Goal: Task Accomplishment & Management: Use online tool/utility

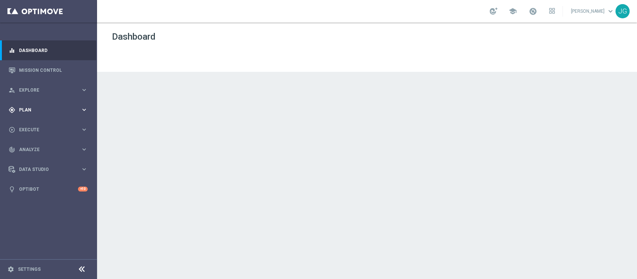
click at [59, 114] on div "gps_fixed Plan keyboard_arrow_right" at bounding box center [48, 110] width 96 height 20
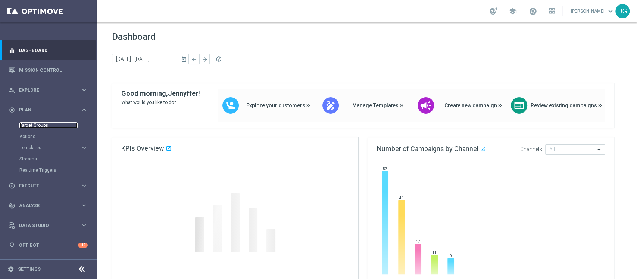
click at [39, 126] on link "Target Groups" at bounding box center [48, 125] width 58 height 6
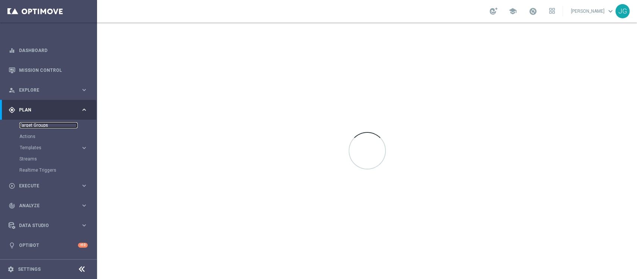
click at [39, 126] on link "Target Groups" at bounding box center [48, 125] width 58 height 6
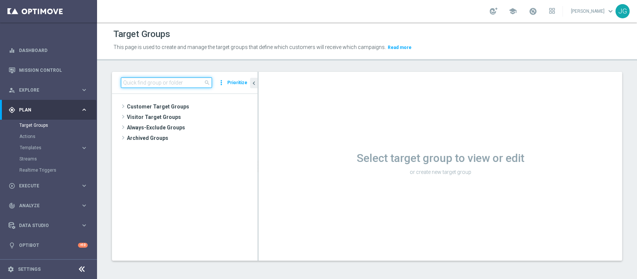
click at [170, 84] on input at bounding box center [166, 82] width 91 height 10
type input "14.10"
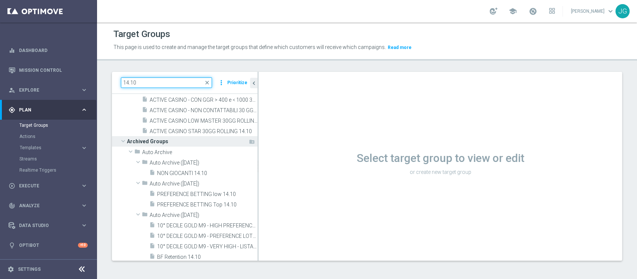
scroll to position [111, 0]
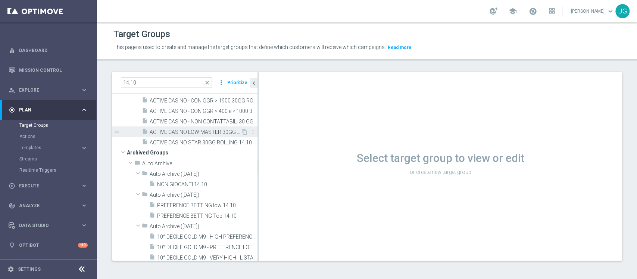
click at [210, 134] on span "ACTIVE CASINO LOW MASTER 30GG ROLLING 14.10" at bounding box center [195, 132] width 91 height 6
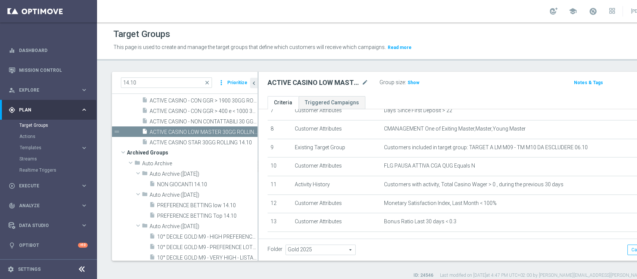
scroll to position [145, 0]
click at [36, 185] on span "Execute" at bounding box center [50, 185] width 62 height 4
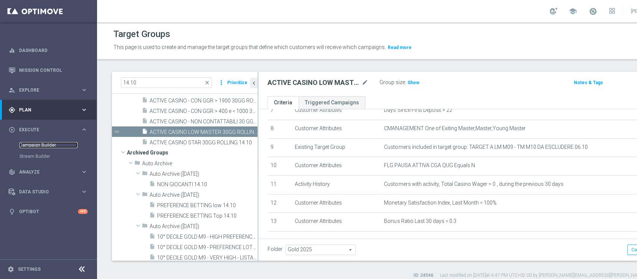
click at [38, 145] on link "Campaign Builder" at bounding box center [48, 145] width 58 height 6
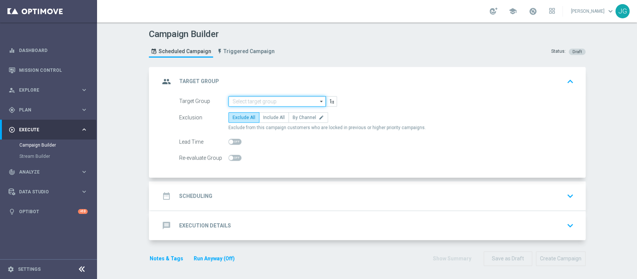
click at [239, 100] on input at bounding box center [277, 101] width 97 height 10
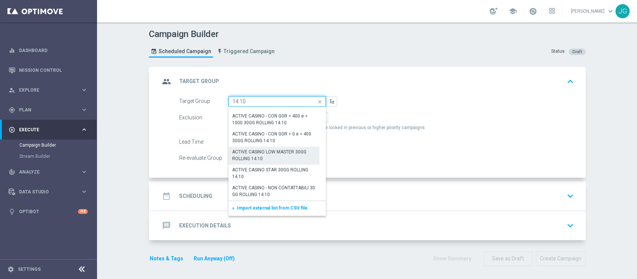
scroll to position [1, 0]
click at [283, 156] on div "ACTIVE CASINO LOW MASTER 30GG ROLLING 14.10" at bounding box center [274, 154] width 83 height 13
type input "ACTIVE CASINO LOW MASTER 30GG ROLLING 14.10"
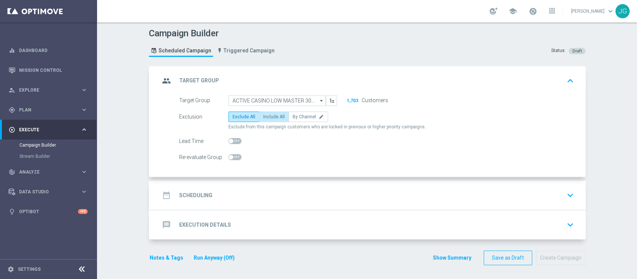
click at [275, 114] on span "Include All" at bounding box center [274, 116] width 22 height 5
click at [268, 115] on input "Include All" at bounding box center [265, 117] width 5 height 5
radio input "true"
click at [305, 202] on div "date_range Scheduling keyboard_arrow_down" at bounding box center [368, 194] width 435 height 29
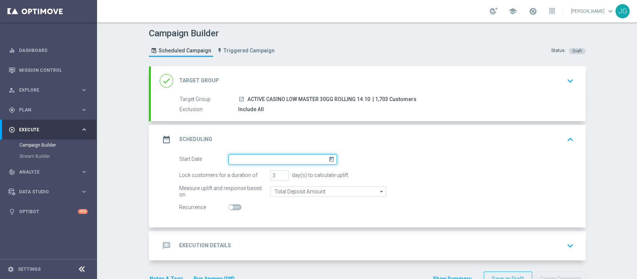
click at [299, 156] on input at bounding box center [283, 159] width 109 height 10
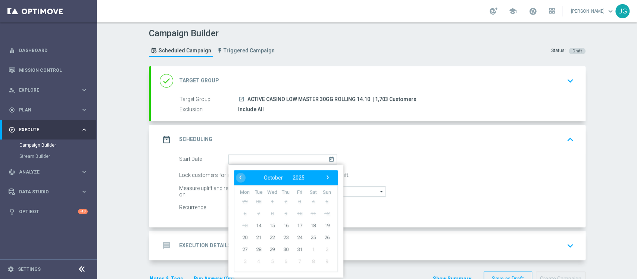
click at [247, 225] on td "13" at bounding box center [245, 225] width 14 height 12
click at [255, 224] on span "14" at bounding box center [258, 225] width 12 height 12
type input "[DATE]"
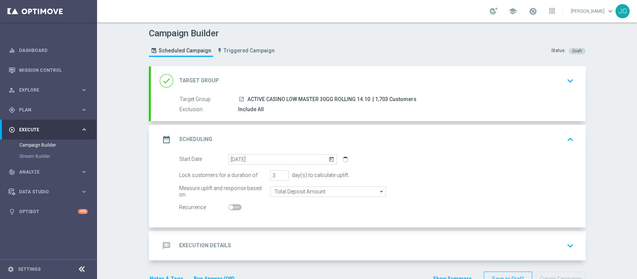
click at [276, 246] on div "message Execution Details keyboard_arrow_down" at bounding box center [368, 245] width 417 height 14
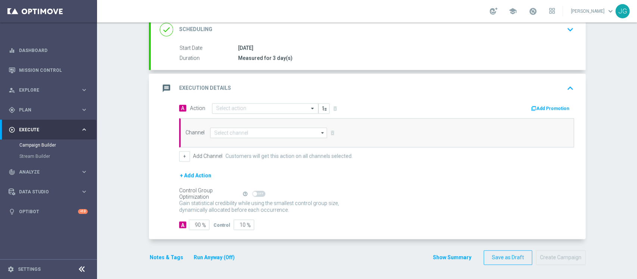
scroll to position [107, 0]
click at [252, 107] on input "text" at bounding box center [257, 109] width 83 height 6
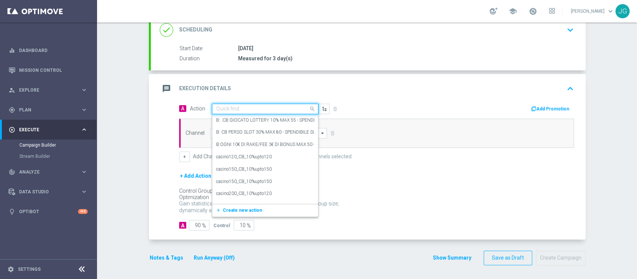
paste input "RICEVI 1 EURO OGNI 30 EURO DI GIOCATO SLOT FINO MAX 500 EURO - SPENDIBILE SLOT"
type input "RICEVI 1 EURO OGNI 30 EURO DI GIOCATO SLOT FINO MAX 500 EURO - SPENDIBILE SLOT"
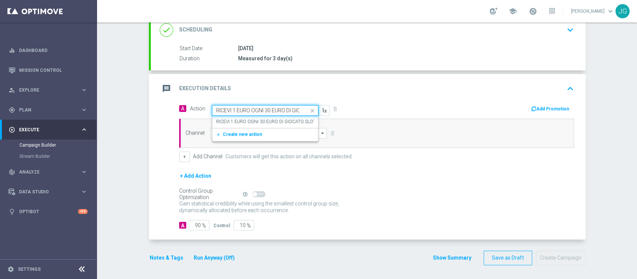
scroll to position [0, 124]
click at [257, 124] on div "RICEVI 1 EURO OGNI 30 EURO DI GIOCATO SLOT FINO MAX 500 EURO - SPENDIBILE SLOT …" at bounding box center [265, 121] width 98 height 12
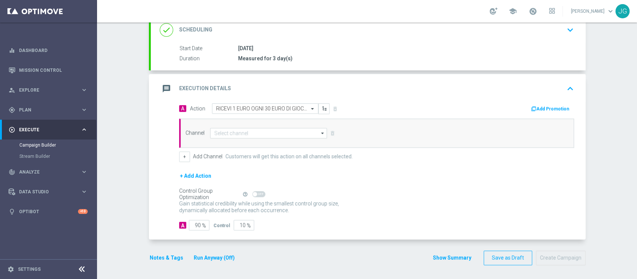
scroll to position [0, 0]
click at [555, 108] on button "Add Promotion" at bounding box center [551, 109] width 41 height 8
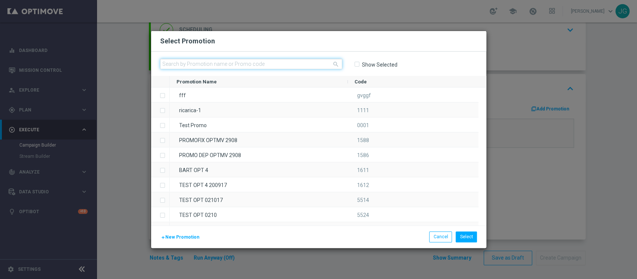
click at [280, 63] on input "text" at bounding box center [251, 64] width 182 height 10
paste input "INSTANTSLOT14-6"
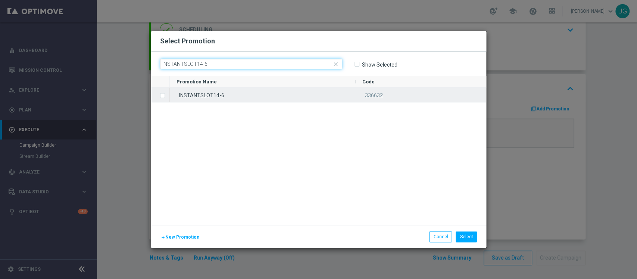
type input "INSTANTSLOT14-6"
click at [269, 96] on div "INSTANTSLOT14-6" at bounding box center [263, 94] width 186 height 15
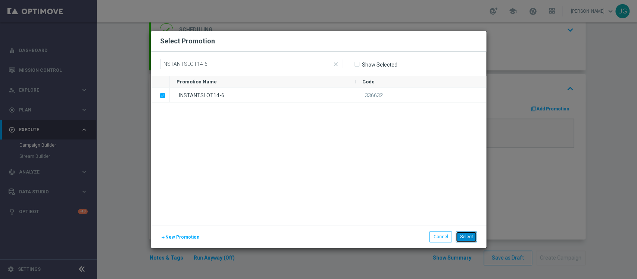
click at [471, 233] on button "Select" at bounding box center [466, 236] width 21 height 10
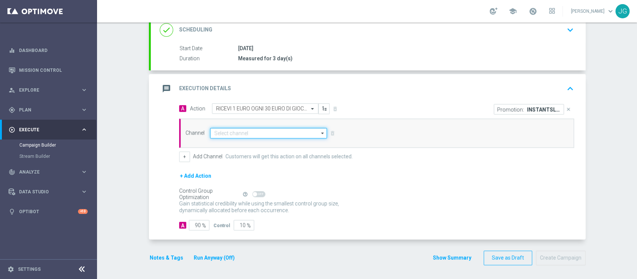
click at [248, 131] on input at bounding box center [268, 133] width 117 height 10
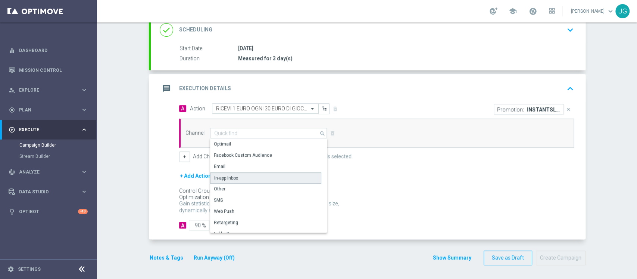
click at [232, 175] on div "In-app Inbox" at bounding box center [226, 177] width 24 height 7
type input "In-app Inbox"
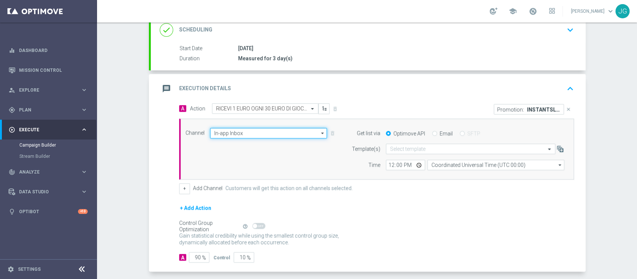
click at [298, 133] on input "In-app Inbox" at bounding box center [268, 133] width 117 height 10
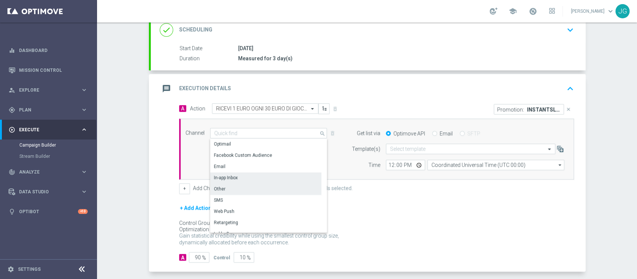
click at [241, 188] on div "Other" at bounding box center [265, 188] width 111 height 10
type input "Other"
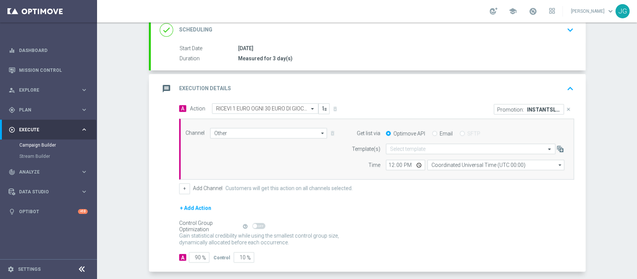
click at [432, 134] on input "Email" at bounding box center [434, 133] width 5 height 5
radio input "true"
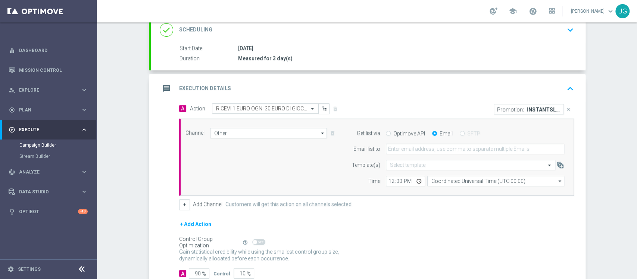
click at [412, 153] on form "Get list via Optimove API Email SFTP Email list to Template(s) Select template …" at bounding box center [456, 157] width 217 height 59
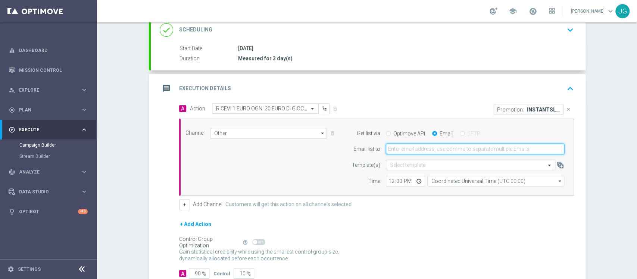
click at [422, 147] on input "email" at bounding box center [475, 148] width 179 height 10
type input "[PERSON_NAME][EMAIL_ADDRESS][PERSON_NAME][DOMAIN_NAME]"
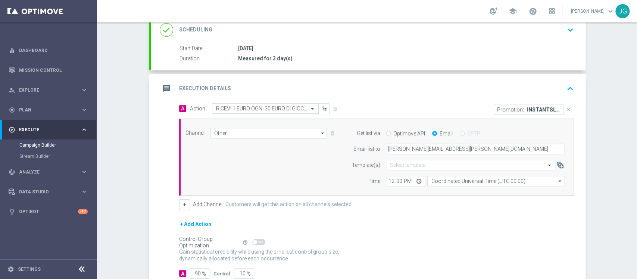
click at [427, 113] on div "Promotion: INSTANTSLOT14-6 close" at bounding box center [478, 108] width 203 height 11
click at [417, 98] on div "message Execution Details keyboard_arrow_up" at bounding box center [368, 88] width 435 height 29
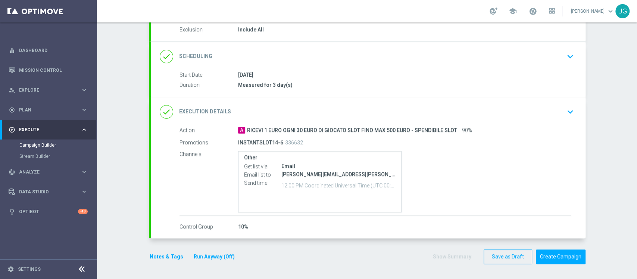
scroll to position [80, 0]
click at [160, 253] on button "Notes & Tags" at bounding box center [166, 257] width 35 height 9
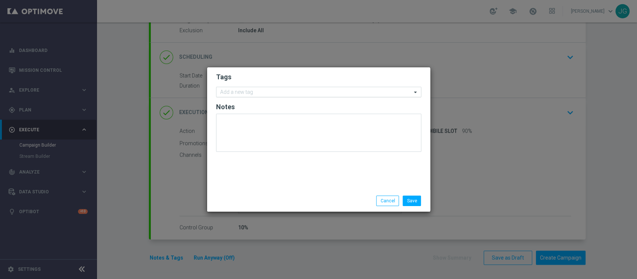
click at [250, 93] on input "text" at bounding box center [316, 92] width 192 height 6
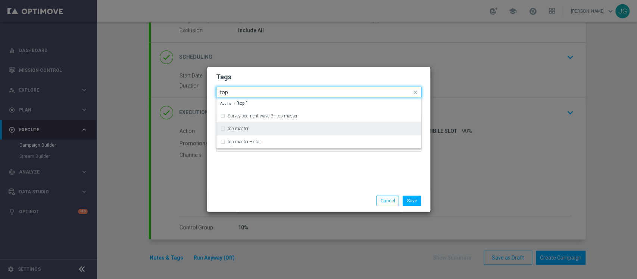
click at [250, 132] on div "top master" at bounding box center [318, 128] width 197 height 12
type input "top"
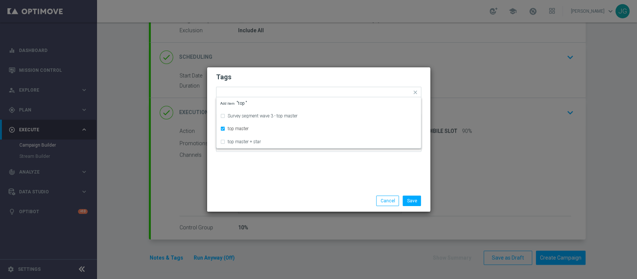
click at [290, 182] on div "Tags Quick find × top master Survey segment wave 3 - top master top master top …" at bounding box center [318, 128] width 223 height 122
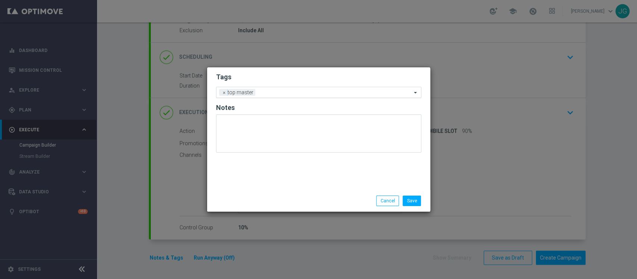
click at [302, 94] on input "text" at bounding box center [334, 93] width 153 height 6
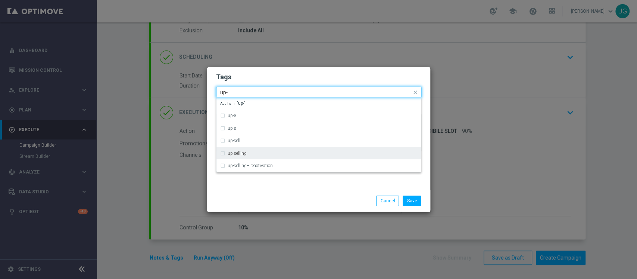
click at [265, 153] on div "up-selling" at bounding box center [323, 153] width 190 height 4
type input "up-"
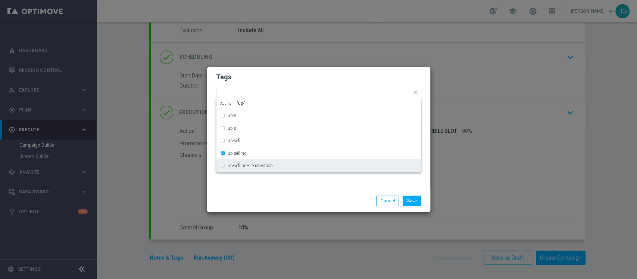
click at [291, 187] on div "Tags Quick find × top master × up-selling up-e up-s up-sell up-selling up-selli…" at bounding box center [318, 128] width 223 height 122
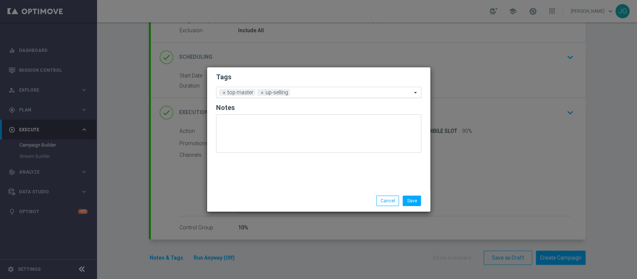
click at [323, 91] on input "text" at bounding box center [352, 93] width 119 height 6
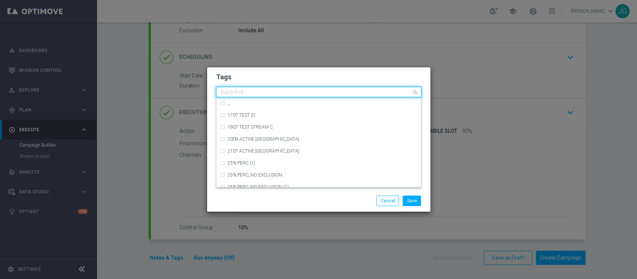
type input "c"
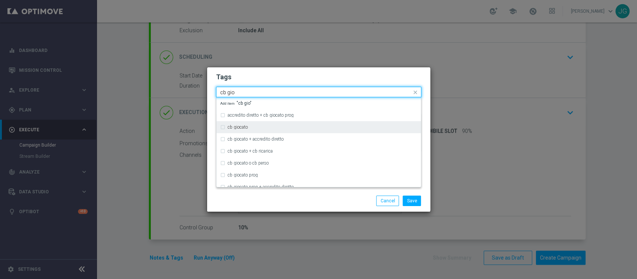
click at [260, 130] on div "cb giocato" at bounding box center [318, 127] width 197 height 12
type input "cb gio"
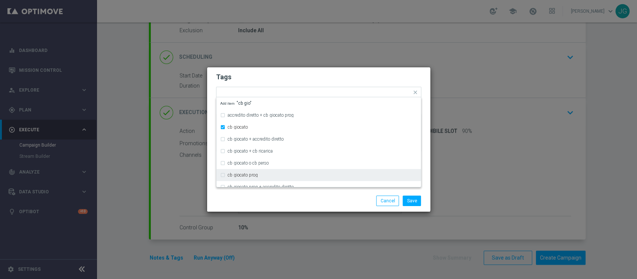
click at [303, 200] on div "Save Cancel" at bounding box center [355, 200] width 145 height 10
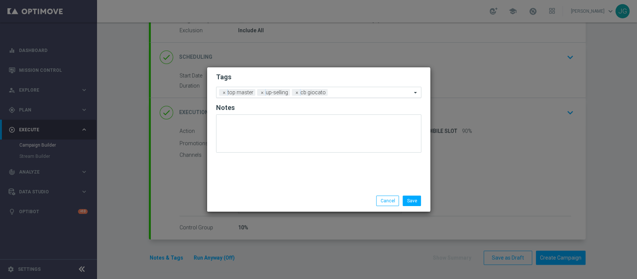
click at [342, 91] on input "text" at bounding box center [371, 93] width 81 height 6
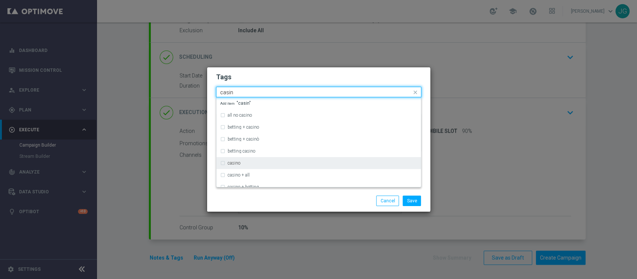
click at [263, 163] on div "casino" at bounding box center [323, 163] width 190 height 4
type input "casin"
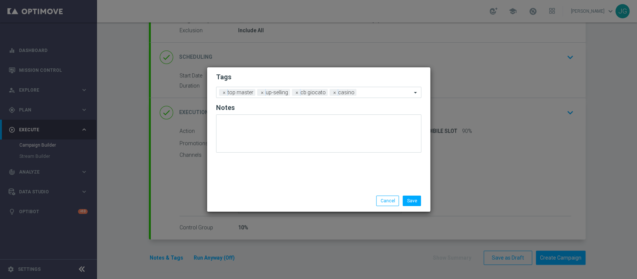
click at [304, 204] on div "Save Cancel" at bounding box center [355, 200] width 145 height 10
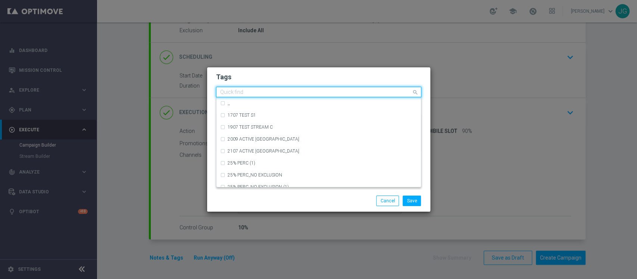
click at [364, 91] on input "text" at bounding box center [316, 92] width 192 height 6
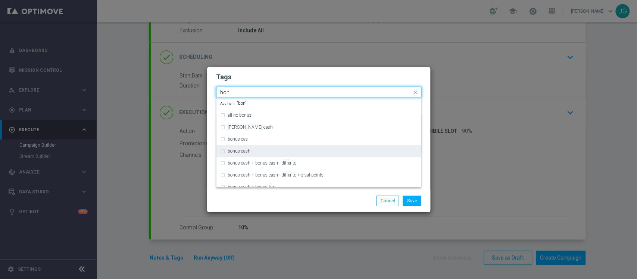
click at [261, 148] on div "bonus cash" at bounding box center [318, 151] width 197 height 12
type input "bon"
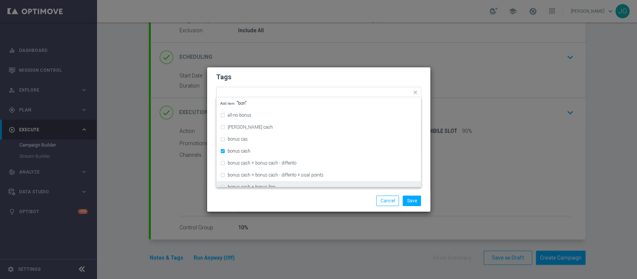
click at [317, 207] on div "Save Cancel" at bounding box center [318, 201] width 223 height 22
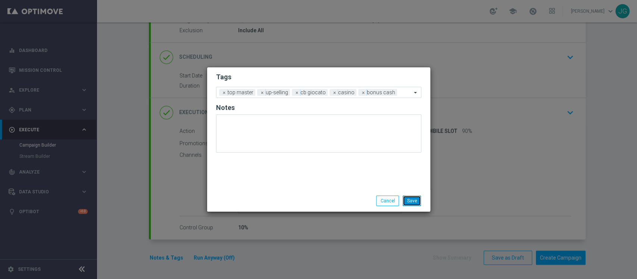
click at [410, 204] on button "Save" at bounding box center [412, 200] width 18 height 10
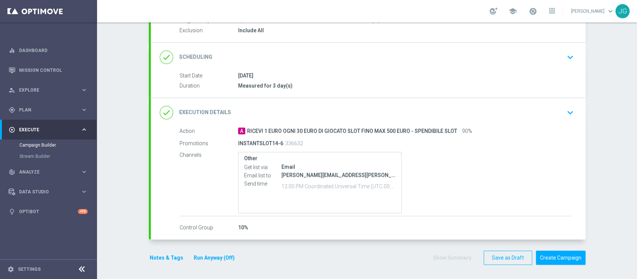
click at [213, 257] on button "Run Anyway (Off)" at bounding box center [214, 257] width 43 height 9
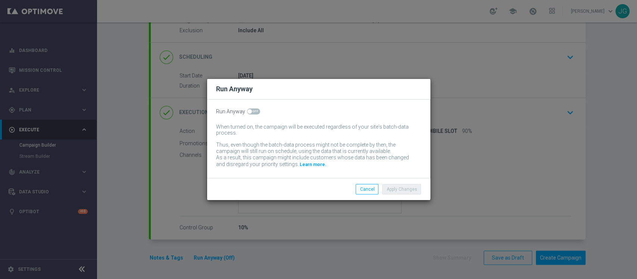
click at [252, 109] on span at bounding box center [253, 111] width 13 height 6
click at [252, 109] on input "checkbox" at bounding box center [253, 111] width 13 height 6
checkbox input "true"
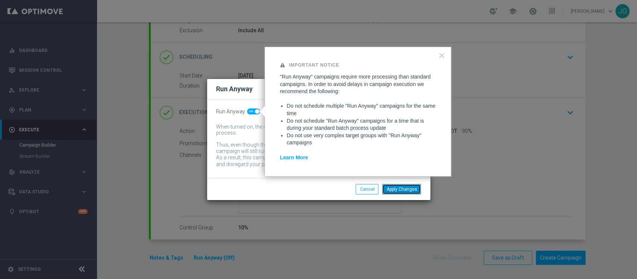
click at [406, 188] on button "Apply Changes" at bounding box center [401, 189] width 39 height 10
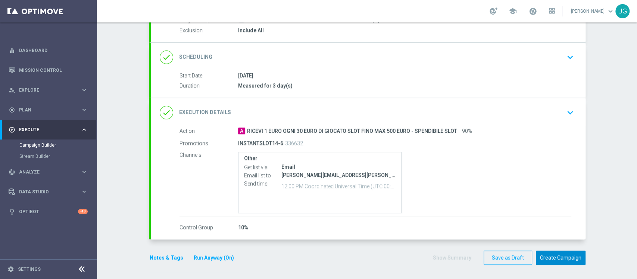
click at [551, 254] on button "Create Campaign" at bounding box center [561, 257] width 50 height 15
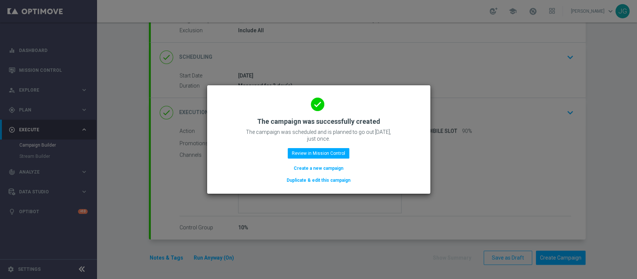
click at [333, 160] on div "done The campaign was successfully created The campaign was scheduled and is pl…" at bounding box center [318, 138] width 205 height 92
click at [335, 153] on button "Review in Mission Control" at bounding box center [319, 153] width 62 height 10
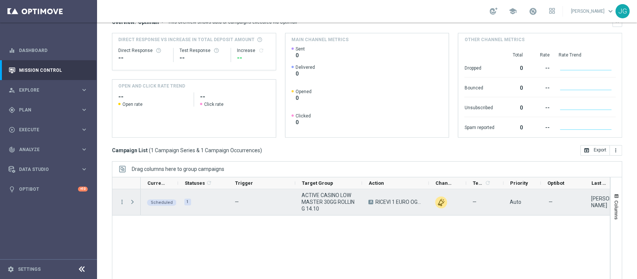
scroll to position [75, 0]
click at [168, 196] on span "play_arrow" at bounding box center [170, 195] width 5 height 5
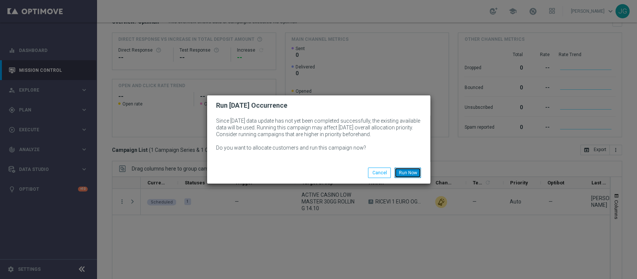
click at [413, 172] on button "Run Now" at bounding box center [408, 172] width 27 height 10
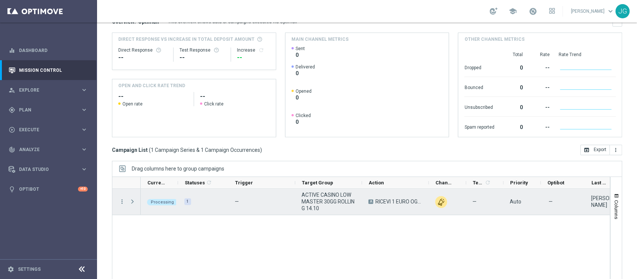
click at [132, 201] on span "Press SPACE to select this row." at bounding box center [132, 201] width 7 height 6
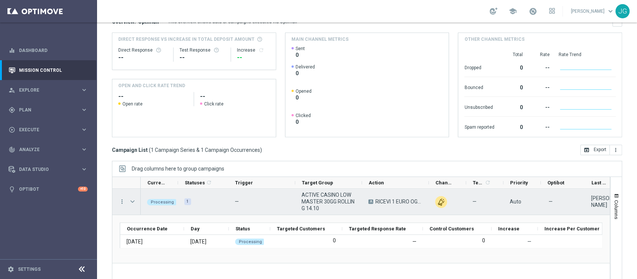
click at [132, 201] on span "Press SPACE to select this row." at bounding box center [132, 201] width 7 height 6
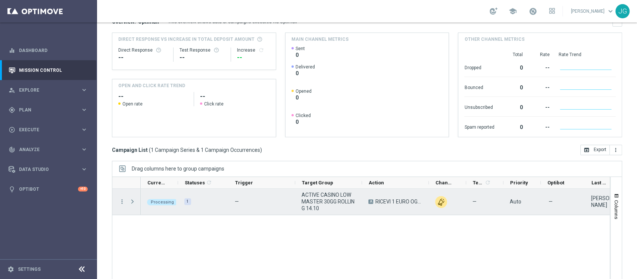
click at [132, 201] on span "Press SPACE to select this row." at bounding box center [132, 201] width 7 height 6
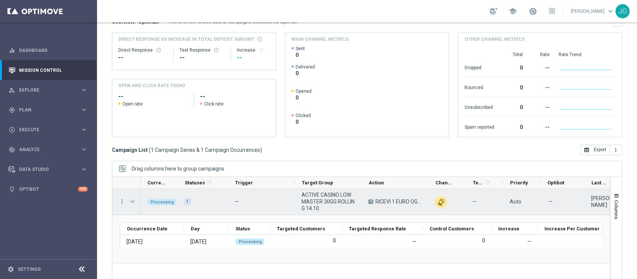
click at [131, 202] on span "Press SPACE to select this row." at bounding box center [132, 201] width 7 height 6
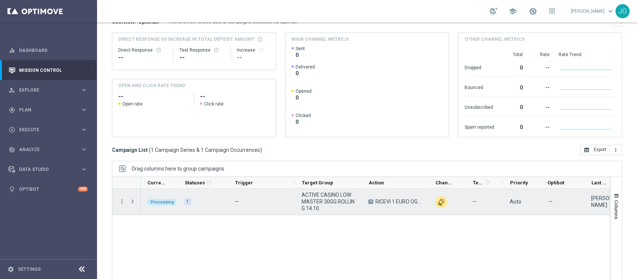
click at [131, 202] on span "Press SPACE to select this row." at bounding box center [132, 201] width 7 height 6
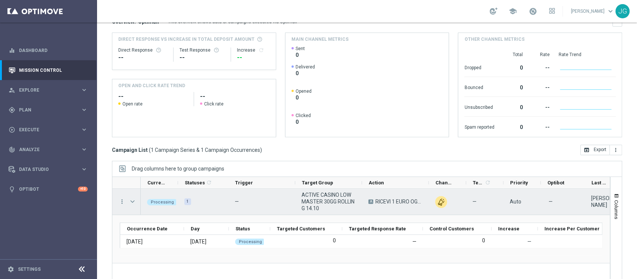
click at [131, 202] on span "Press SPACE to select this row." at bounding box center [132, 201] width 7 height 6
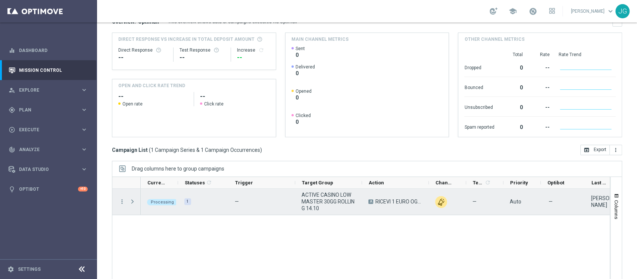
click at [131, 202] on span "Press SPACE to select this row." at bounding box center [132, 201] width 7 height 6
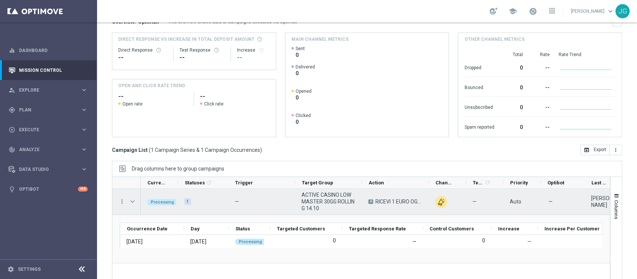
click at [131, 202] on span "Press SPACE to select this row." at bounding box center [132, 201] width 7 height 6
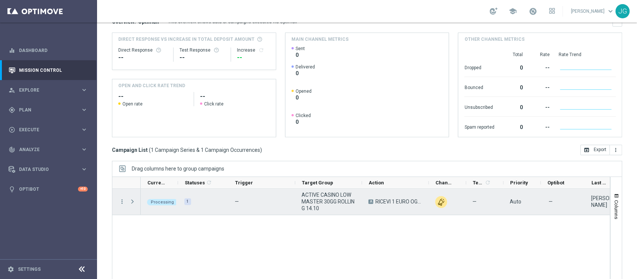
click at [131, 202] on span "Press SPACE to select this row." at bounding box center [132, 201] width 7 height 6
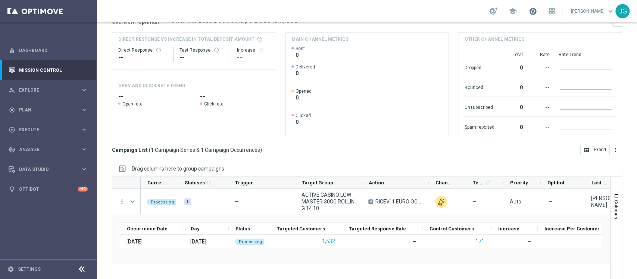
click at [531, 15] on span at bounding box center [533, 11] width 8 height 8
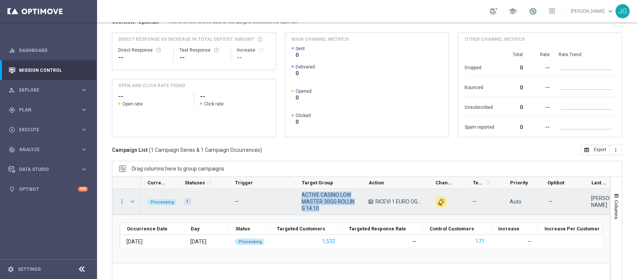
drag, startPoint x: 321, startPoint y: 209, endPoint x: 300, endPoint y: 192, distance: 27.4
click at [300, 192] on div "ACTIVE CASINO LOW MASTER 30GG ROLLING 14.10" at bounding box center [328, 202] width 67 height 26
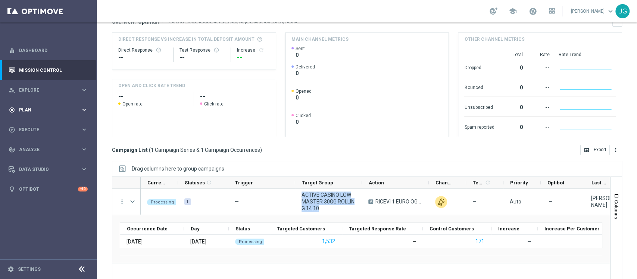
click at [50, 111] on span "Plan" at bounding box center [50, 110] width 62 height 4
click at [43, 127] on link "Target Groups" at bounding box center [48, 125] width 58 height 6
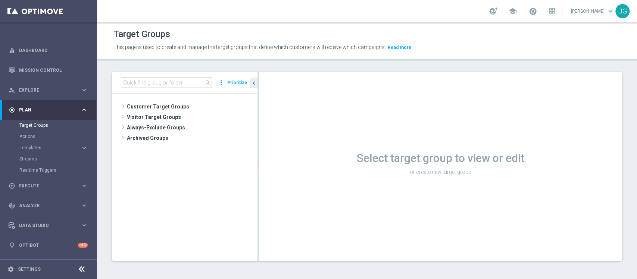
click at [147, 89] on div "search more_vert Prioritize" at bounding box center [185, 83] width 146 height 22
click at [154, 87] on input at bounding box center [166, 82] width 91 height 10
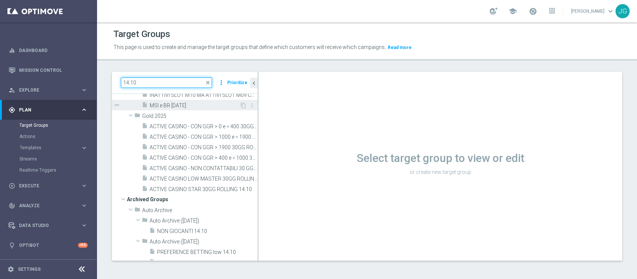
scroll to position [90, 0]
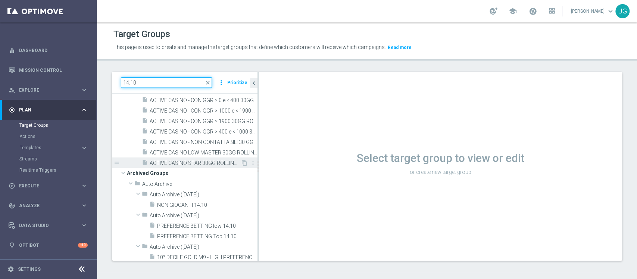
type input "14.10"
click at [196, 166] on div "insert_drive_file ACTIVE CASINO STAR 30GG ROLLING 14.10" at bounding box center [191, 162] width 99 height 10
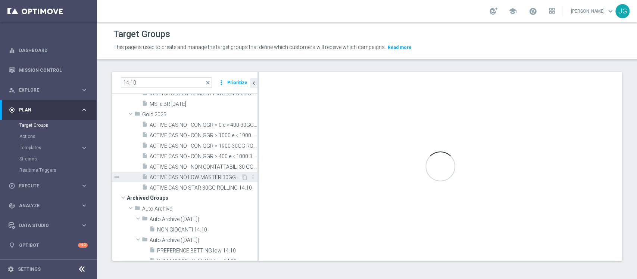
scroll to position [66, 0]
click at [194, 185] on span "ACTIVE CASINO STAR 30GG ROLLING 14.10" at bounding box center [195, 187] width 91 height 6
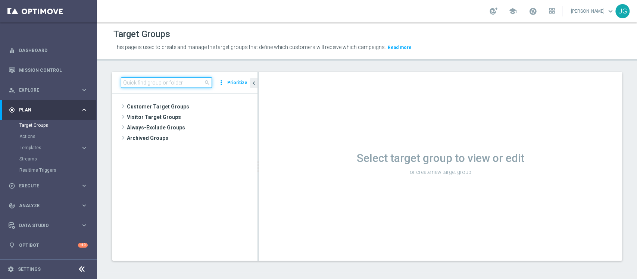
click at [171, 80] on input at bounding box center [166, 82] width 91 height 10
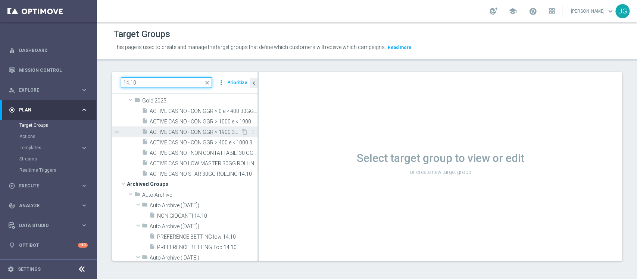
scroll to position [89, 0]
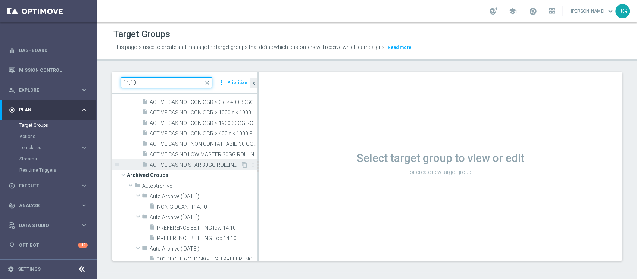
type input "14.10"
click at [210, 165] on span "ACTIVE CASINO STAR 30GG ROLLING 14.10" at bounding box center [195, 165] width 91 height 6
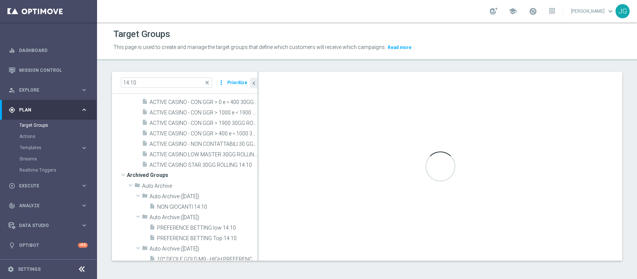
scroll to position [0, 0]
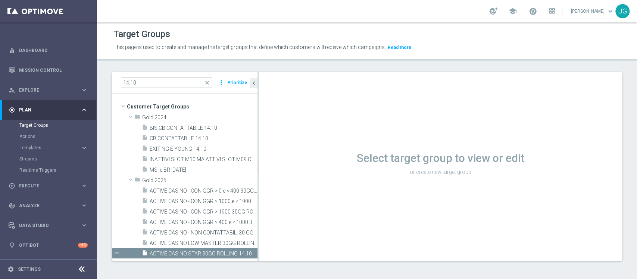
click at [343, 203] on div "Select target group to view or edit or create new target group" at bounding box center [441, 166] width 364 height 189
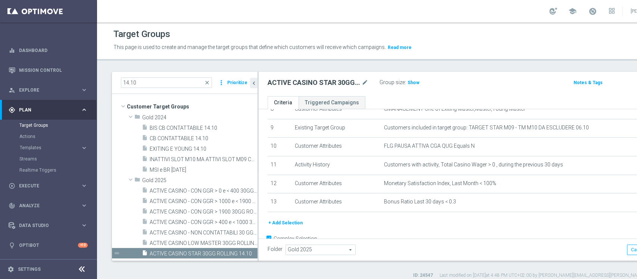
scroll to position [170, 0]
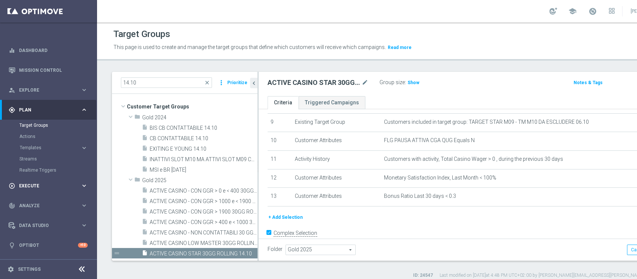
click at [40, 179] on div "play_circle_outline Execute keyboard_arrow_right" at bounding box center [48, 186] width 96 height 20
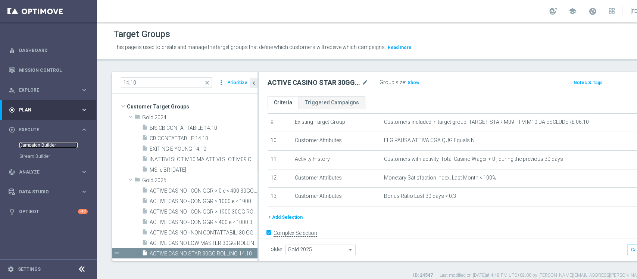
click at [40, 143] on link "Campaign Builder" at bounding box center [48, 145] width 58 height 6
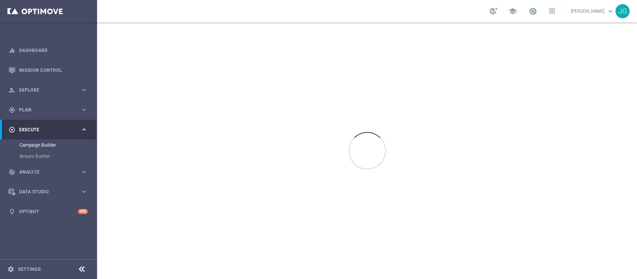
click at [254, 208] on div at bounding box center [367, 150] width 540 height 256
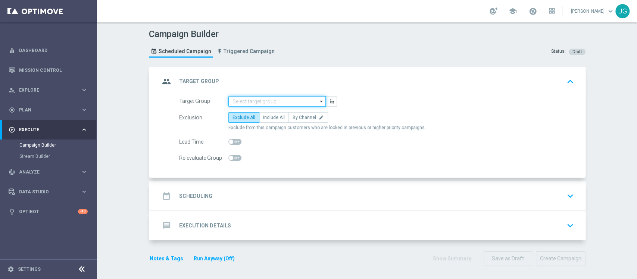
click at [266, 100] on input at bounding box center [277, 101] width 97 height 10
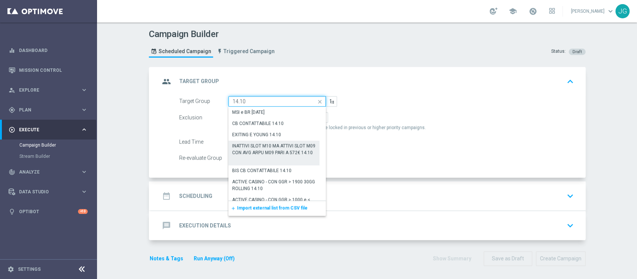
scroll to position [102, 0]
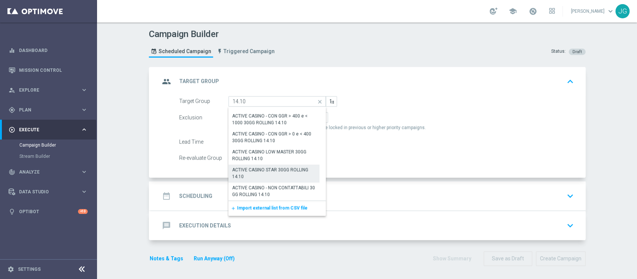
click at [272, 171] on div "ACTIVE CASINO STAR 30GG ROLLING 14.10" at bounding box center [274, 172] width 84 height 13
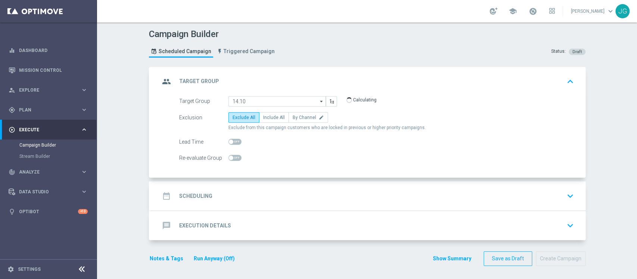
type input "ACTIVE CASINO STAR 30GG ROLLING 14.10"
click at [269, 119] on span "Include All" at bounding box center [274, 117] width 22 height 5
click at [268, 119] on input "Include All" at bounding box center [265, 118] width 5 height 5
radio input "true"
click at [285, 193] on div "date_range Scheduling keyboard_arrow_down" at bounding box center [368, 196] width 417 height 14
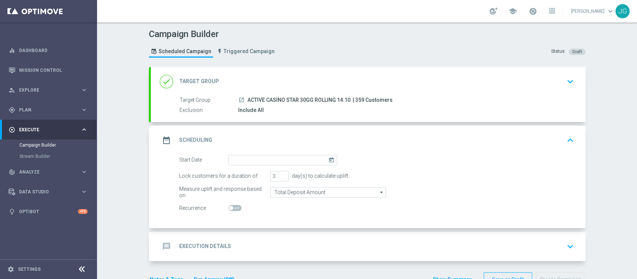
drag, startPoint x: 346, startPoint y: 99, endPoint x: 243, endPoint y: 98, distance: 103.1
click at [248, 98] on span "ACTIVE CASINO STAR 30GG ROLLING 14.10" at bounding box center [299, 100] width 103 height 7
copy span "ACTIVE CASINO STAR 30GG ROLLING 14.10"
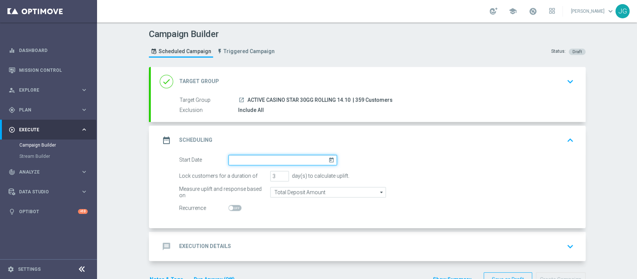
click at [309, 156] on input at bounding box center [283, 160] width 109 height 10
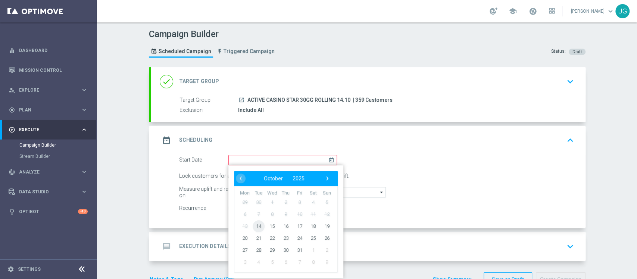
click at [253, 222] on span "14" at bounding box center [258, 226] width 12 height 12
type input "[DATE]"
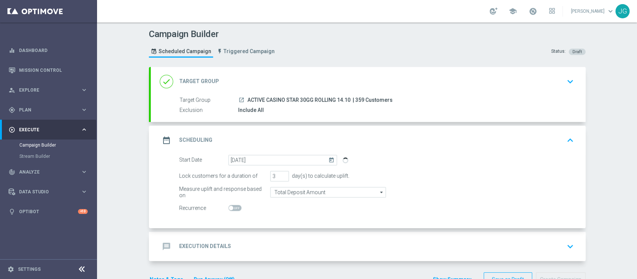
scroll to position [22, 0]
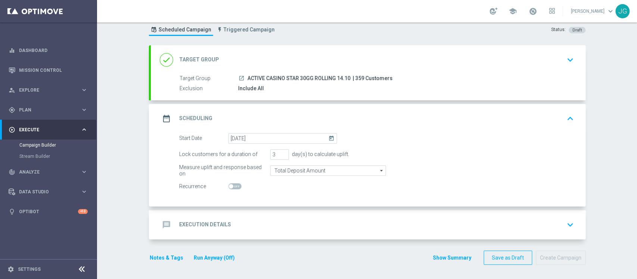
click at [376, 227] on div "message Execution Details keyboard_arrow_down" at bounding box center [368, 224] width 417 height 14
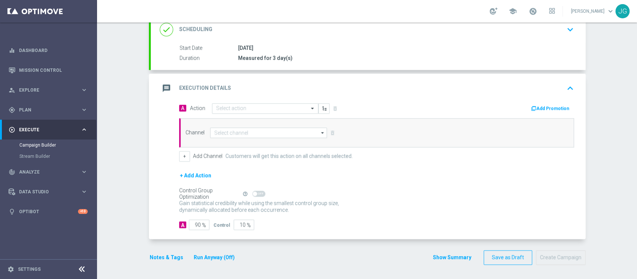
scroll to position [107, 0]
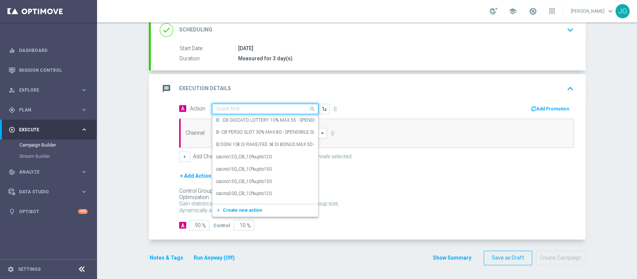
click at [249, 112] on div "Quick find" at bounding box center [265, 108] width 106 height 10
paste input "RICEVI 10 EURO OGNI 150 EURO DI GIOCATO SLOT FINO MAX 300 EURO - SPENDIBILE SLOT"
type input "RICEVI 10 EURO OGNI 150 EURO DI GIOCATO SLOT FINO MAX 300 EURO - SPENDIBILE SLOT"
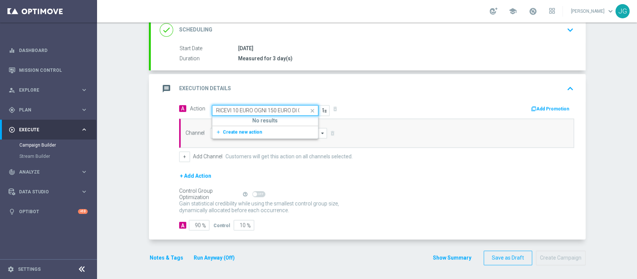
scroll to position [0, 130]
click at [232, 128] on button "add_new Create new action" at bounding box center [263, 132] width 103 height 9
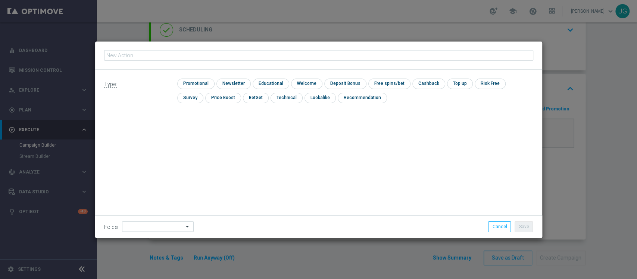
type input "RICEVI 10 EURO OGNI 150 EURO DI GIOCATO SLOT FINO MAX 300 EURO - SPENDIBILE SLOT"
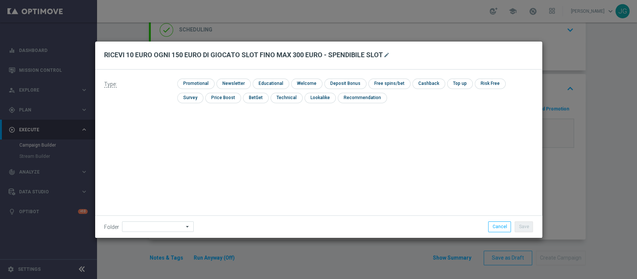
click at [193, 88] on div "check Promotional" at bounding box center [195, 83] width 37 height 10
click at [200, 83] on input "checkbox" at bounding box center [194, 83] width 35 height 10
checkbox input "true"
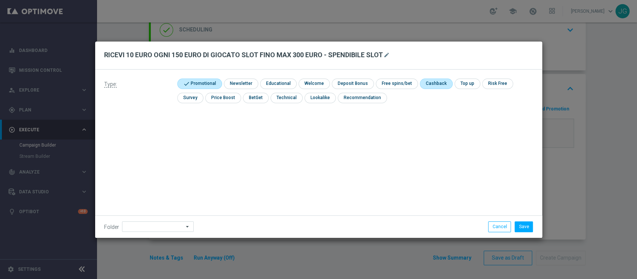
click at [430, 87] on input "checkbox" at bounding box center [435, 83] width 31 height 10
checkbox input "true"
click at [140, 226] on input at bounding box center [158, 226] width 72 height 10
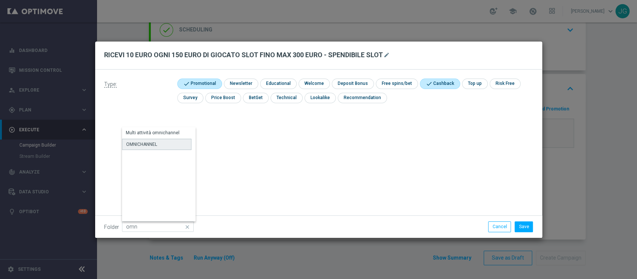
click at [160, 145] on div "OMNICHANNEL" at bounding box center [156, 144] width 69 height 11
type input "OMNICHANNEL"
click at [528, 230] on button "Save" at bounding box center [524, 226] width 18 height 10
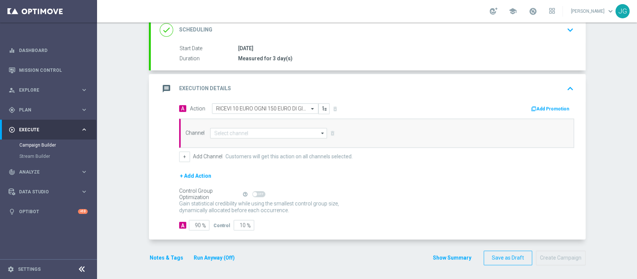
click at [555, 112] on button "Add Promotion" at bounding box center [551, 109] width 41 height 8
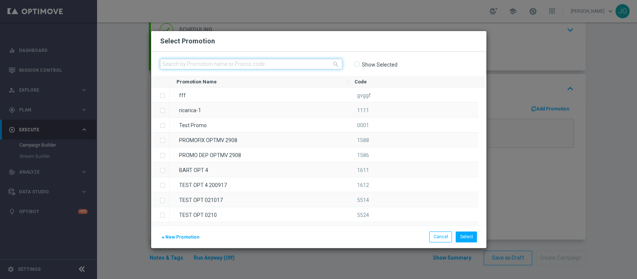
click at [310, 64] on input "text" at bounding box center [251, 64] width 182 height 10
paste input "INSTANTSLOT14-7"
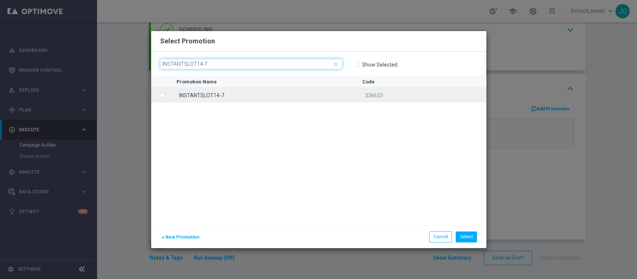
type input "INSTANTSLOT14-7"
click at [251, 97] on div "INSTANTSLOT14-7" at bounding box center [263, 94] width 186 height 15
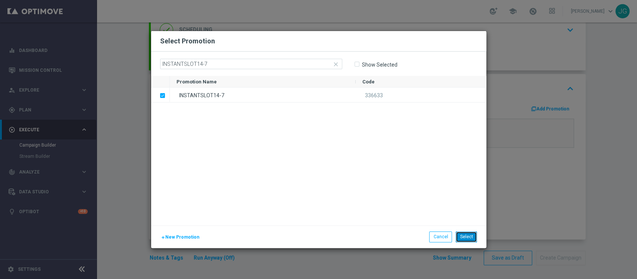
click at [466, 232] on button "Select" at bounding box center [466, 236] width 21 height 10
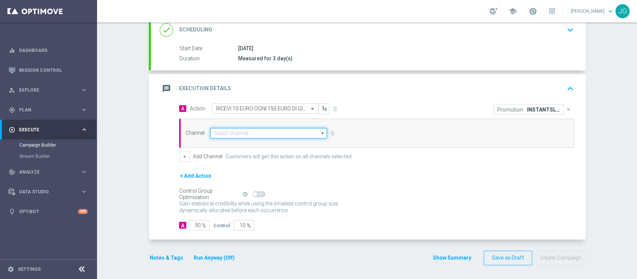
click at [237, 134] on input at bounding box center [268, 133] width 117 height 10
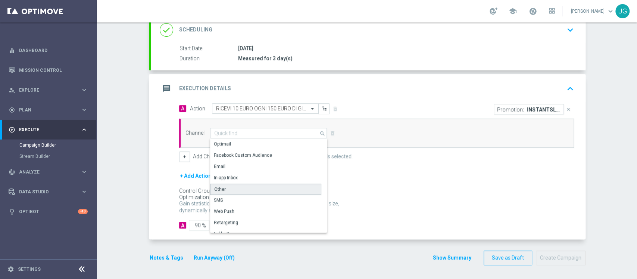
click at [224, 190] on div "Other" at bounding box center [265, 188] width 111 height 11
type input "Other"
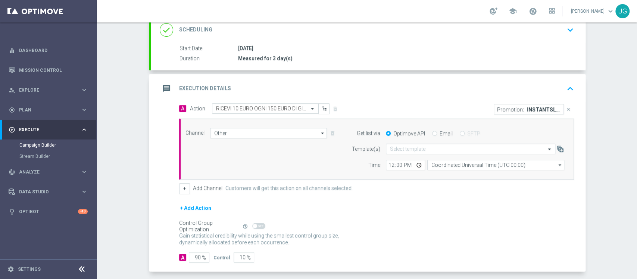
click at [432, 133] on input "Email" at bounding box center [434, 133] width 5 height 5
radio input "true"
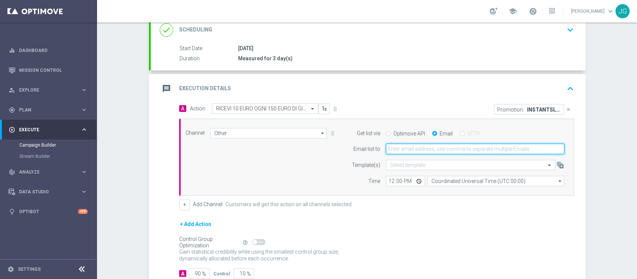
click at [417, 147] on input "email" at bounding box center [475, 148] width 179 height 10
type input "[PERSON_NAME][EMAIL_ADDRESS][PERSON_NAME][DOMAIN_NAME]"
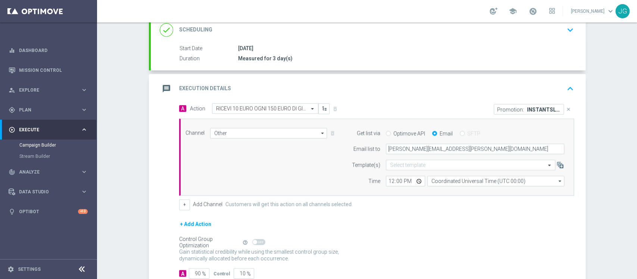
click at [444, 87] on div "message Execution Details keyboard_arrow_up" at bounding box center [368, 88] width 417 height 14
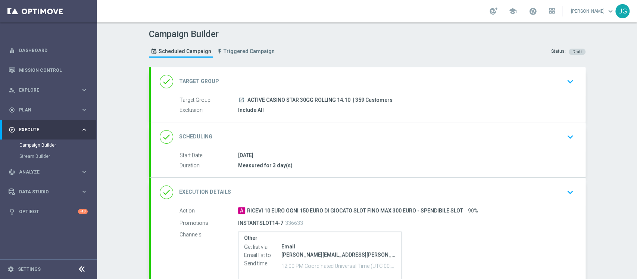
scroll to position [80, 0]
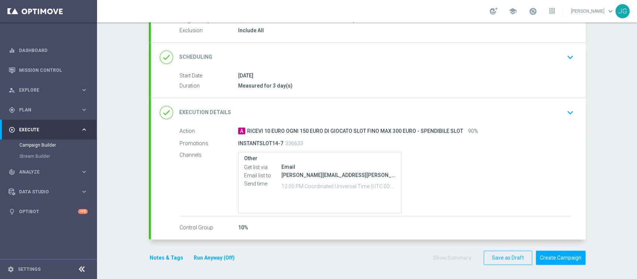
click at [164, 257] on button "Notes & Tags" at bounding box center [166, 257] width 35 height 9
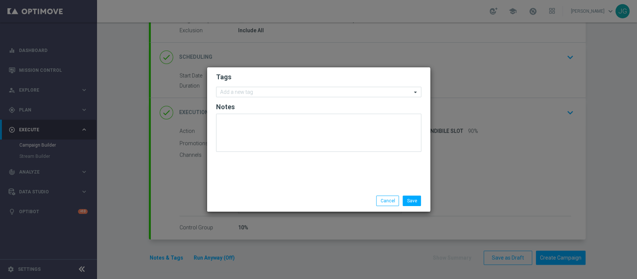
click at [254, 98] on form "Tags Add a new tag Notes" at bounding box center [318, 114] width 205 height 87
click at [262, 94] on input "text" at bounding box center [316, 92] width 192 height 6
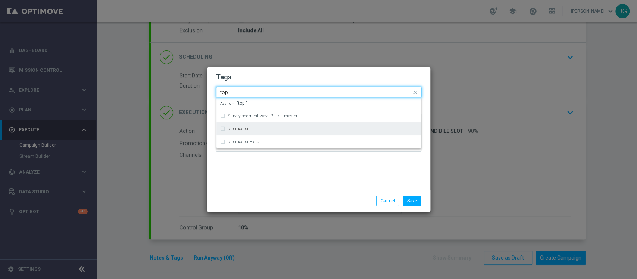
click at [253, 126] on div "top master" at bounding box center [323, 128] width 190 height 4
type input "top"
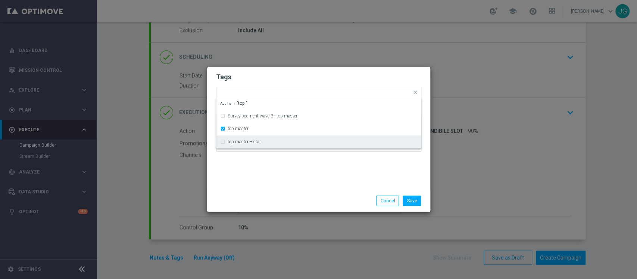
click at [261, 166] on div "Tags Quick find × top master Survey segment wave 3 - top master top master top …" at bounding box center [318, 128] width 223 height 122
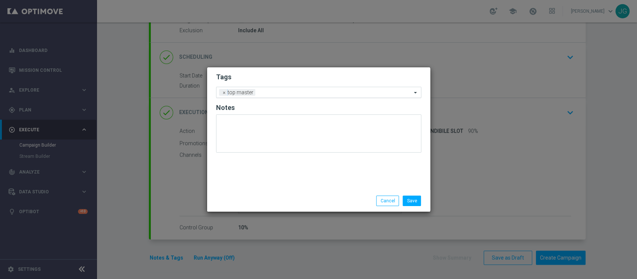
click at [286, 94] on input "text" at bounding box center [334, 93] width 153 height 6
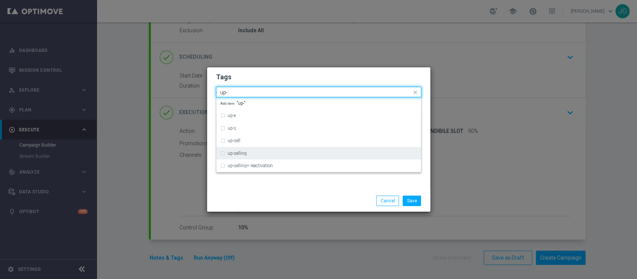
click at [252, 153] on div "up-selling" at bounding box center [323, 153] width 190 height 4
type input "up-"
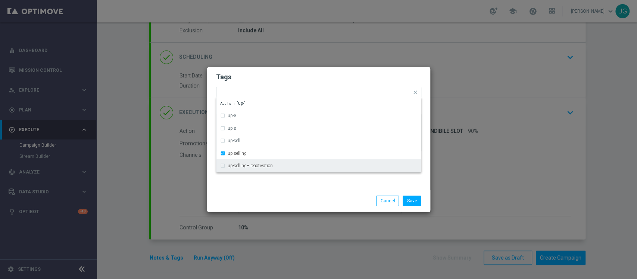
click at [267, 196] on div "Save Cancel" at bounding box center [319, 200] width 217 height 10
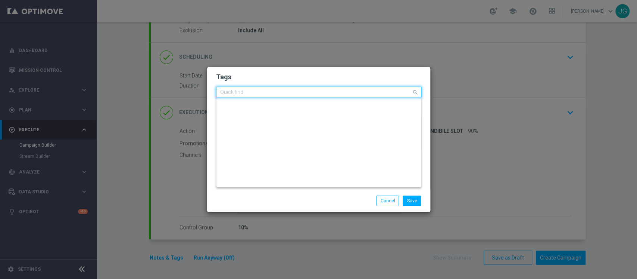
click at [309, 91] on input "text" at bounding box center [316, 92] width 192 height 6
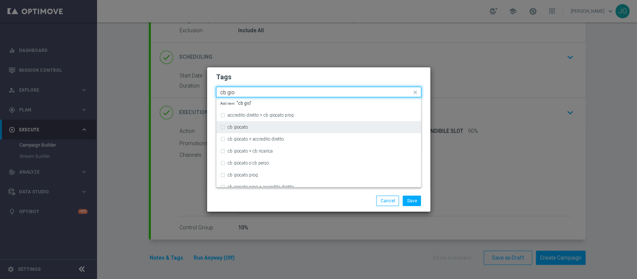
click at [263, 127] on div "cb giocato" at bounding box center [323, 127] width 190 height 4
type input "cb gio"
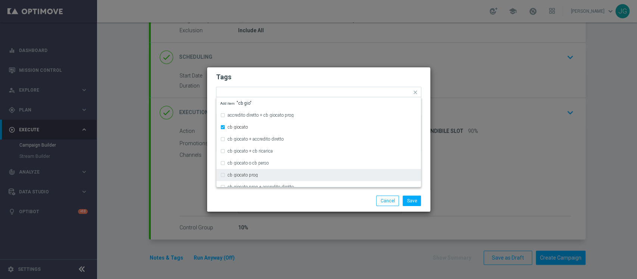
click at [308, 196] on div "Save Cancel" at bounding box center [355, 200] width 145 height 10
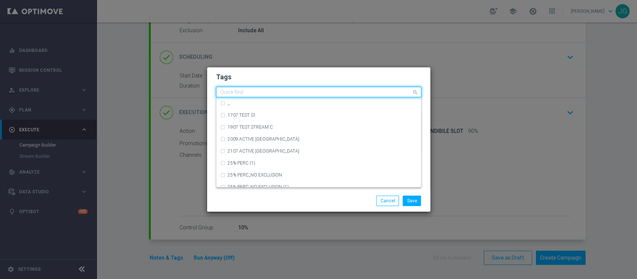
click at [351, 92] on input "text" at bounding box center [316, 92] width 192 height 6
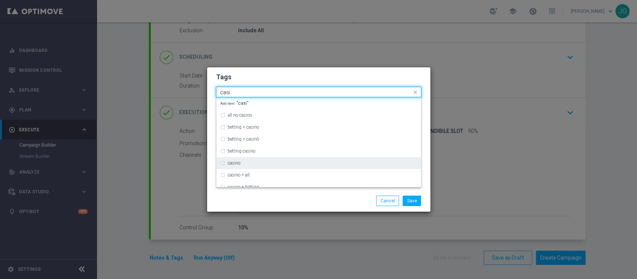
click at [235, 165] on label "casino" at bounding box center [234, 163] width 13 height 4
type input "casi"
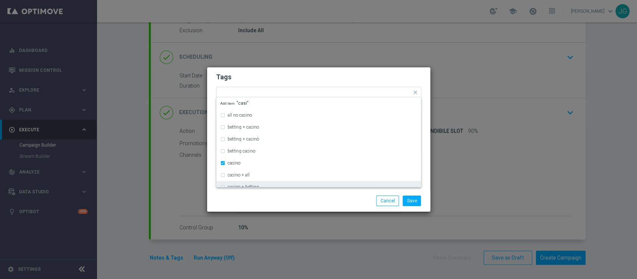
click at [294, 199] on div "Save Cancel" at bounding box center [355, 200] width 145 height 10
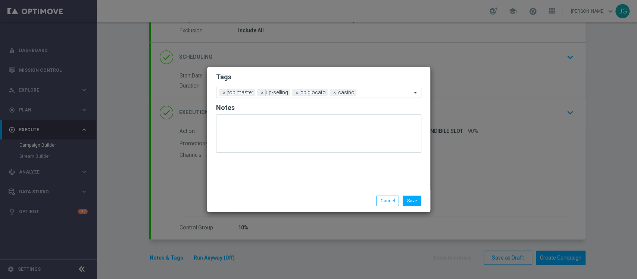
click at [375, 90] on input "text" at bounding box center [386, 93] width 52 height 6
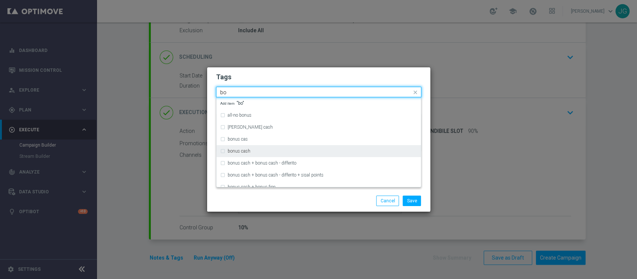
click at [250, 153] on label "bonus cash" at bounding box center [239, 151] width 23 height 4
type input "bo"
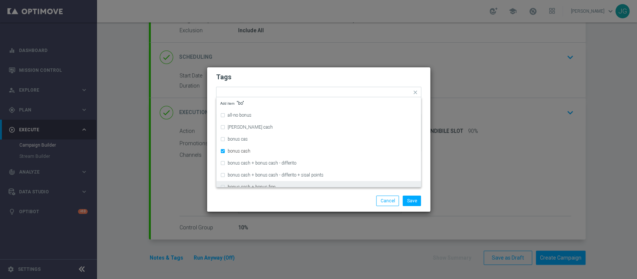
click at [314, 198] on div "Save Cancel" at bounding box center [355, 200] width 145 height 10
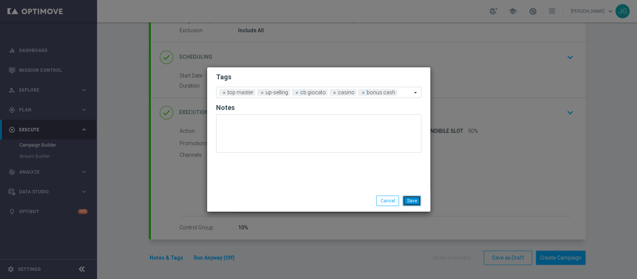
click at [410, 201] on button "Save" at bounding box center [412, 200] width 18 height 10
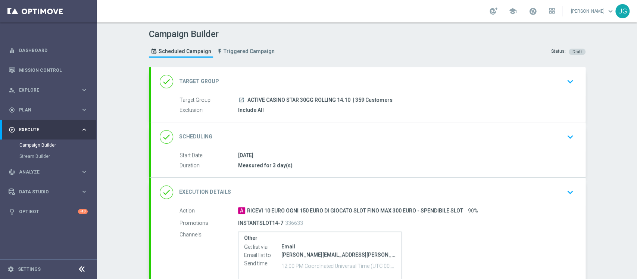
scroll to position [80, 0]
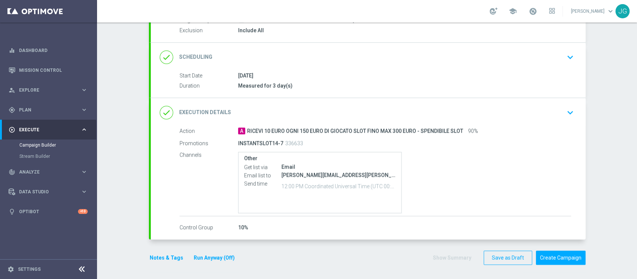
click at [210, 253] on button "Run Anyway (Off)" at bounding box center [214, 257] width 43 height 9
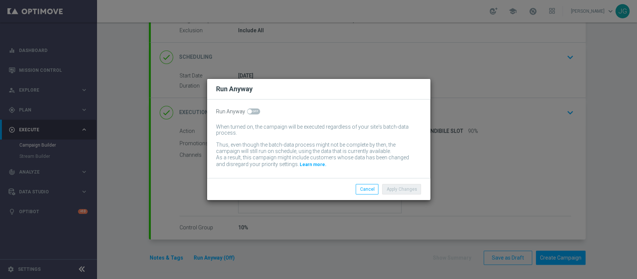
click at [255, 114] on span at bounding box center [253, 111] width 13 height 6
click at [255, 114] on input "checkbox" at bounding box center [253, 111] width 13 height 6
checkbox input "true"
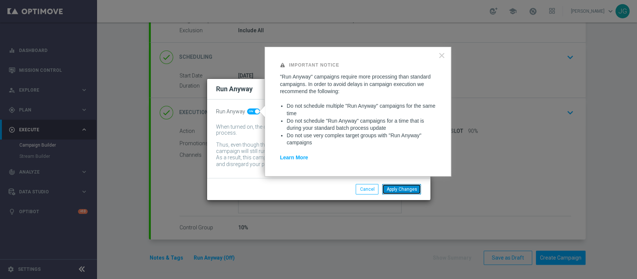
click at [409, 185] on button "Apply Changes" at bounding box center [401, 189] width 39 height 10
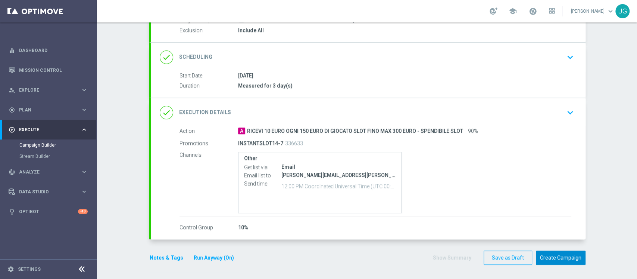
click at [556, 260] on button "Create Campaign" at bounding box center [561, 257] width 50 height 15
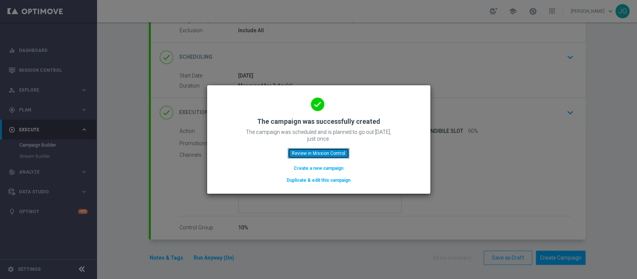
click at [304, 150] on button "Review in Mission Control" at bounding box center [319, 153] width 62 height 10
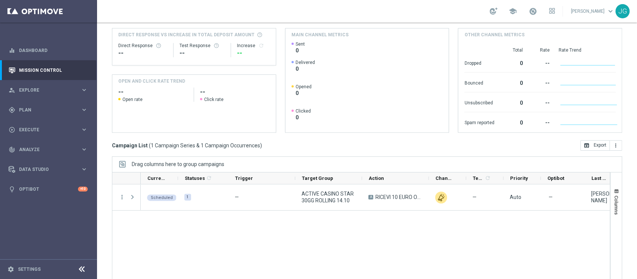
scroll to position [80, 0]
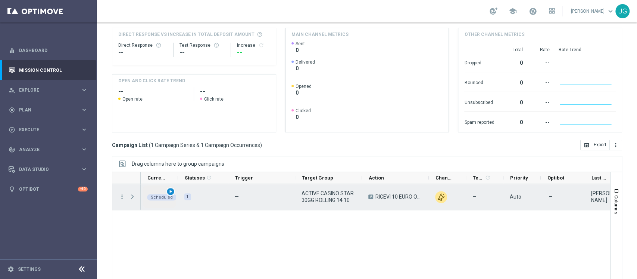
click at [170, 192] on span "play_arrow" at bounding box center [170, 191] width 5 height 5
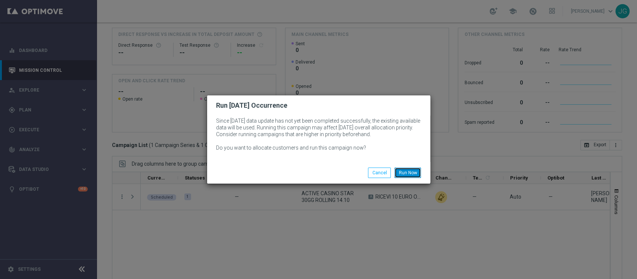
click at [418, 172] on button "Run Now" at bounding box center [408, 172] width 27 height 10
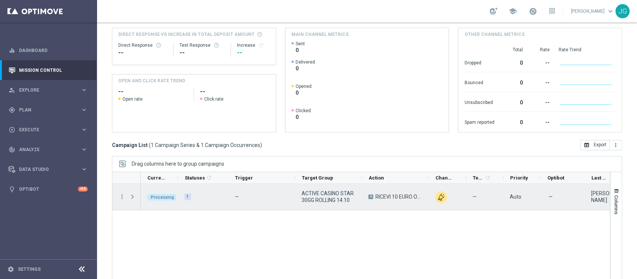
click at [135, 196] on span "Press SPACE to select this row." at bounding box center [132, 196] width 7 height 6
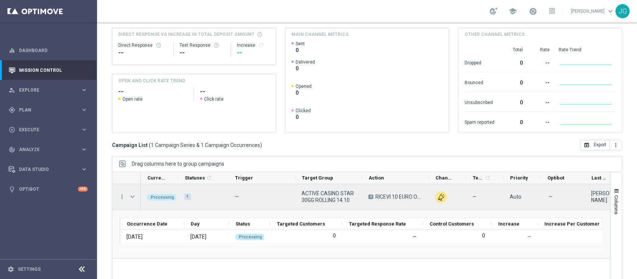
click at [139, 193] on div "Press SPACE to select this row." at bounding box center [133, 197] width 15 height 26
click at [131, 195] on span "Press SPACE to select this row." at bounding box center [132, 196] width 7 height 6
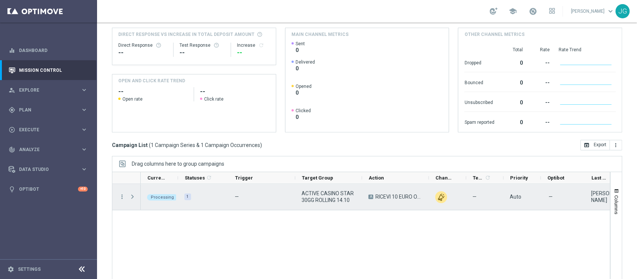
click at [131, 195] on span "Press SPACE to select this row." at bounding box center [132, 196] width 7 height 6
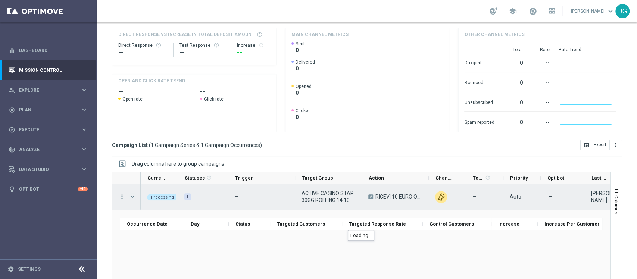
click at [133, 198] on span "Press SPACE to select this row." at bounding box center [132, 196] width 7 height 6
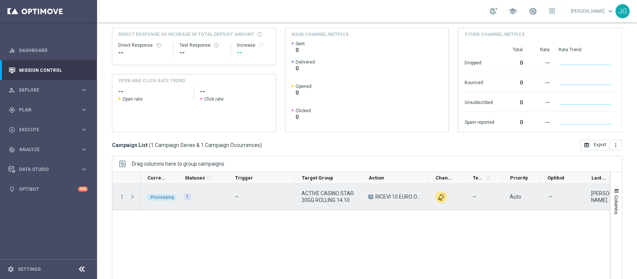
click at [133, 198] on span "Press SPACE to select this row." at bounding box center [132, 196] width 7 height 6
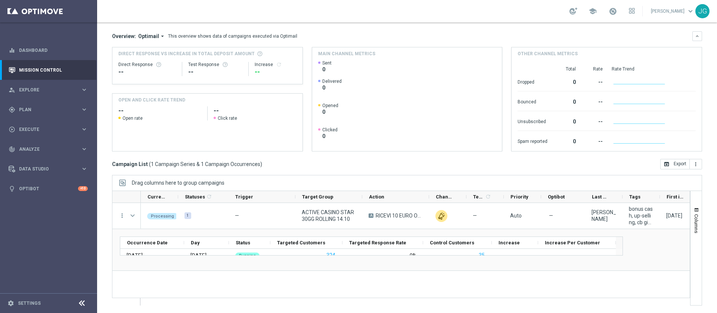
scroll to position [60, 0]
drag, startPoint x: 575, startPoint y: 15, endPoint x: 387, endPoint y: 293, distance: 336.1
click at [387, 278] on div "Processing 1 — ACTIVE CASINO STAR 30GG ROLLING 14.10 A RICEVI 10 EURO OGNI 150 …" at bounding box center [415, 254] width 549 height 102
